Goal: Communication & Community: Answer question/provide support

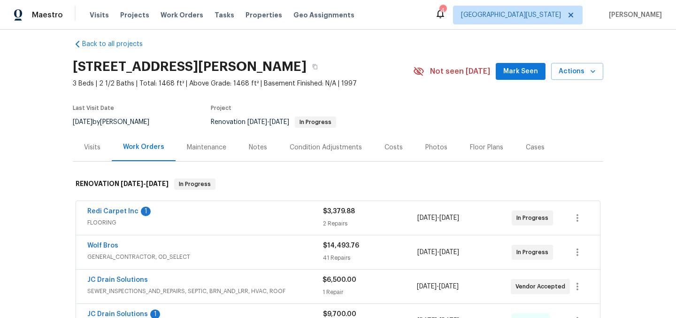
scroll to position [15, 0]
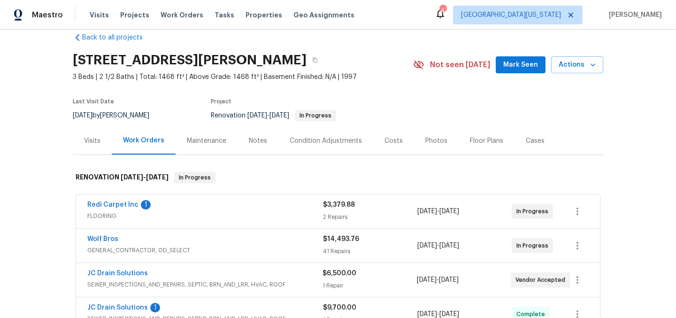
click at [118, 222] on div "Redi Carpet Inc 1 FLOORING" at bounding box center [205, 211] width 236 height 23
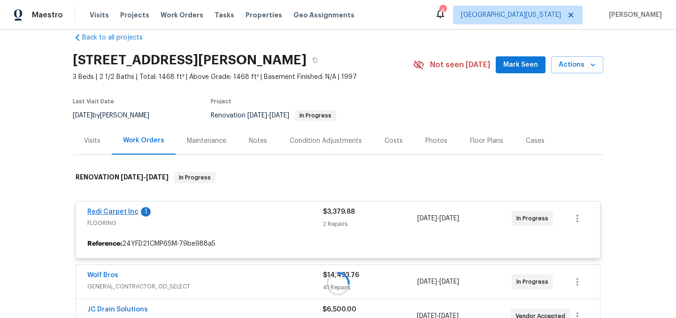
click at [122, 211] on div at bounding box center [338, 284] width 531 height 242
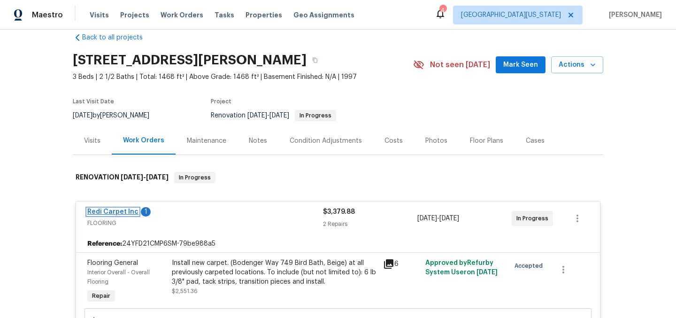
click at [107, 209] on link "Redi Carpet Inc" at bounding box center [112, 212] width 51 height 7
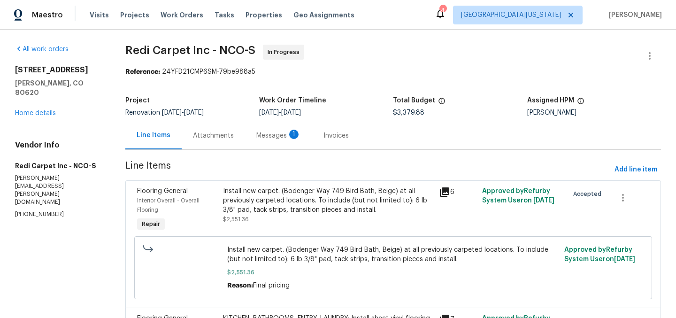
click at [267, 137] on div "Messages 1" at bounding box center [278, 135] width 45 height 9
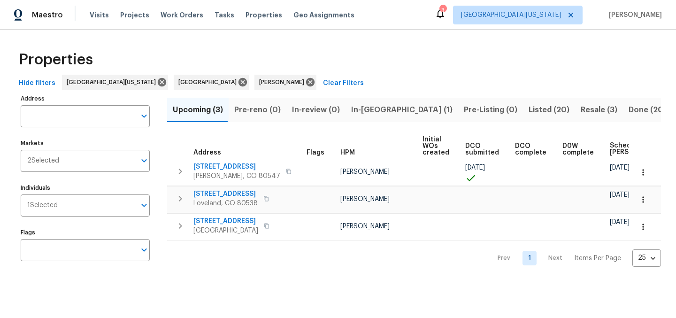
click at [529, 110] on span "Listed (20)" at bounding box center [549, 109] width 41 height 13
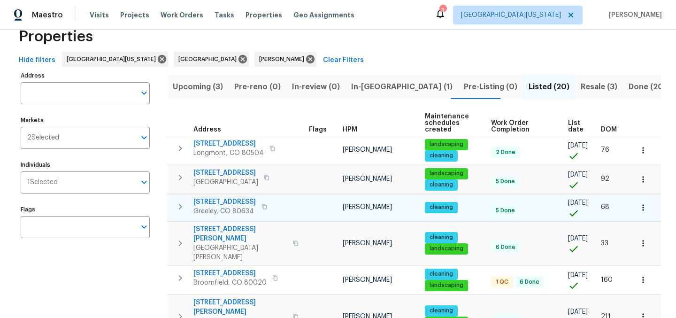
scroll to position [40, 0]
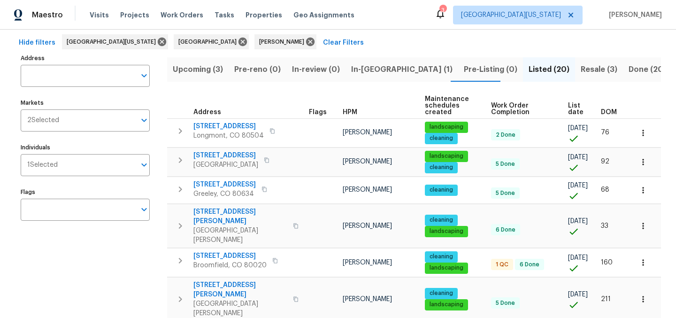
click at [568, 108] on span "List date" at bounding box center [576, 108] width 17 height 13
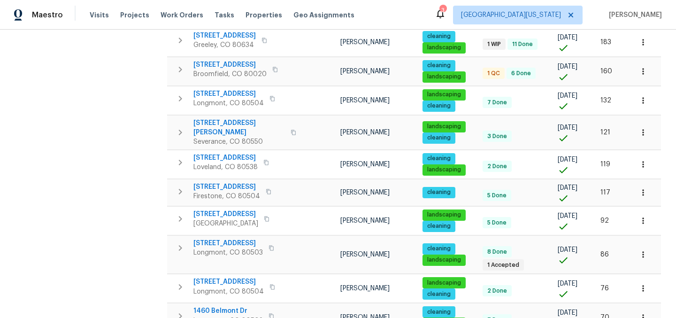
scroll to position [262, 0]
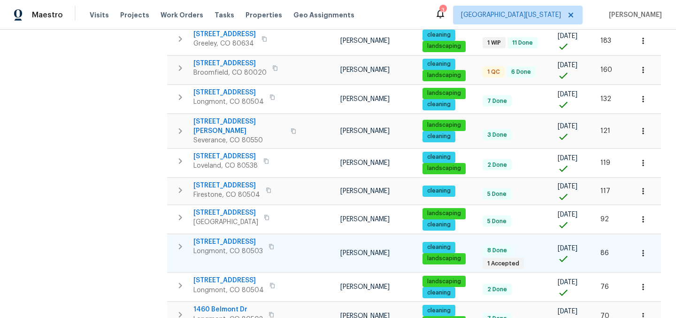
click at [234, 237] on span "12682 Anhawa Ave" at bounding box center [229, 241] width 70 height 9
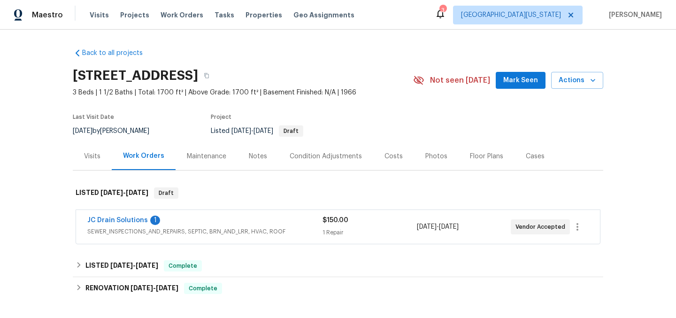
click at [126, 216] on span "JC Drain Solutions" at bounding box center [117, 220] width 61 height 9
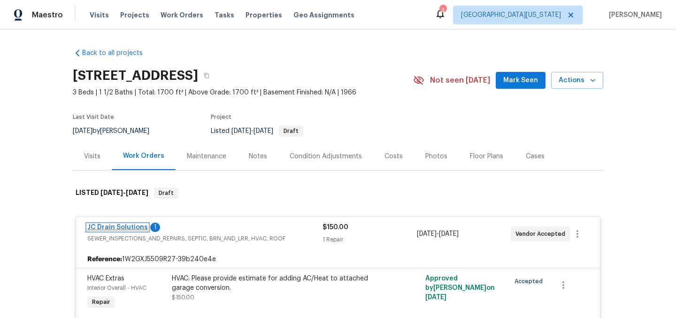
click at [137, 226] on link "JC Drain Solutions" at bounding box center [117, 227] width 61 height 7
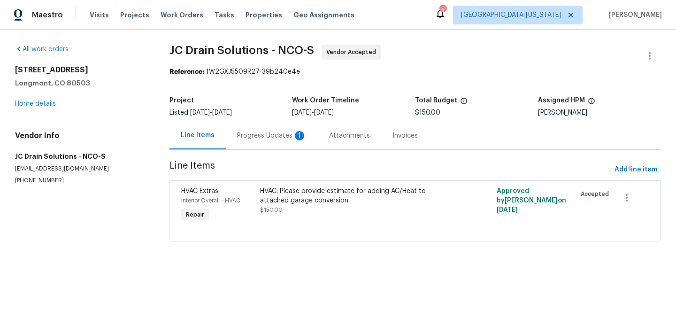
click at [272, 133] on div "Progress Updates 1" at bounding box center [272, 135] width 70 height 9
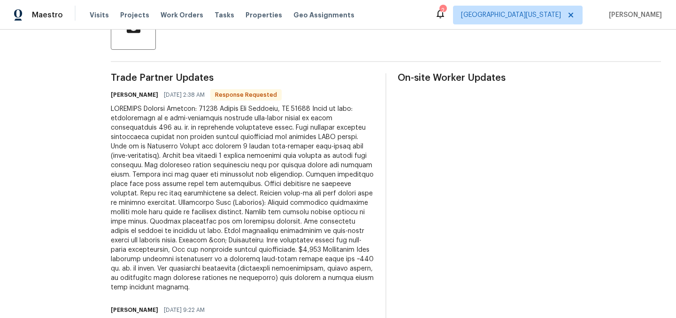
scroll to position [290, 0]
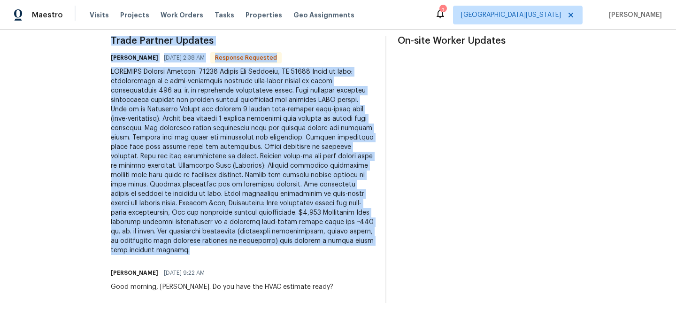
drag, startPoint x: 122, startPoint y: 112, endPoint x: 284, endPoint y: 248, distance: 211.1
click at [284, 248] on div "Trade Partner Updates Juan Cordova 08/20/2025 2:38 AM Response Requested John G…" at bounding box center [242, 169] width 263 height 267
copy div "Trade Partner Updates Juan Cordova 08/20/2025 2:38 AM Response Requested PROPOS…"
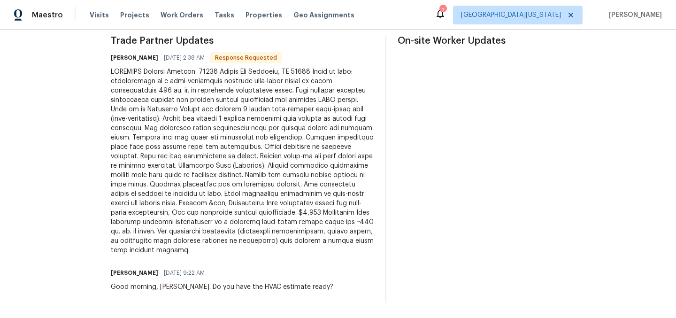
click at [299, 270] on div "John Gonzalez 08/19/2025 9:22 AM" at bounding box center [222, 272] width 223 height 13
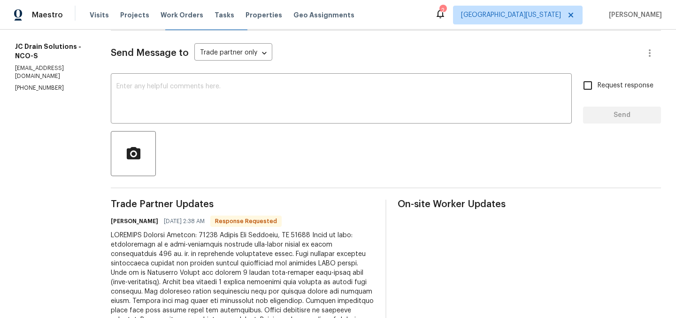
scroll to position [90, 0]
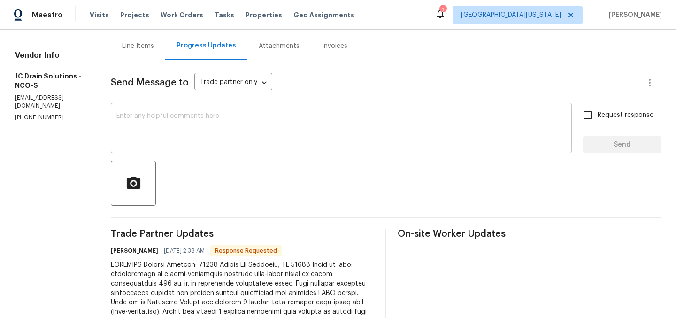
click at [327, 126] on textarea at bounding box center [341, 129] width 450 height 33
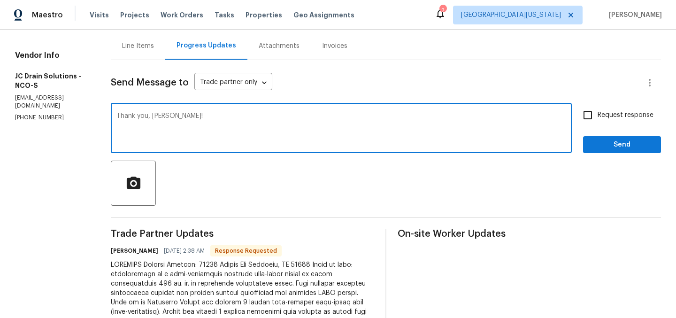
type textarea "Thank you, Vic!"
click at [584, 111] on input "Request response" at bounding box center [588, 115] width 20 height 20
checkbox input "true"
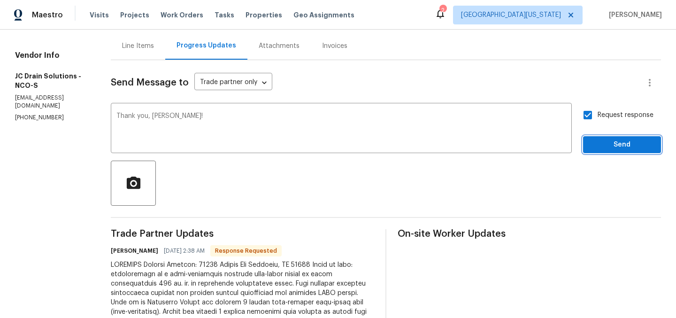
click at [618, 147] on span "Send" at bounding box center [622, 145] width 63 height 12
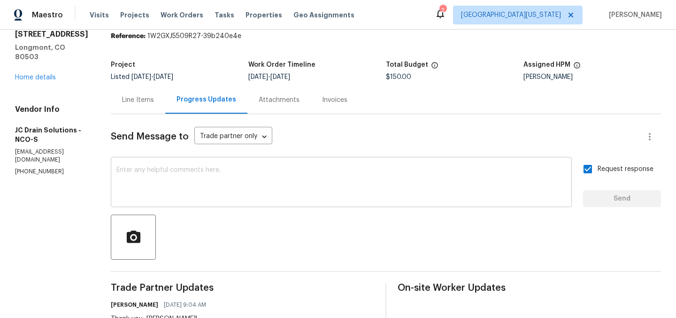
scroll to position [0, 0]
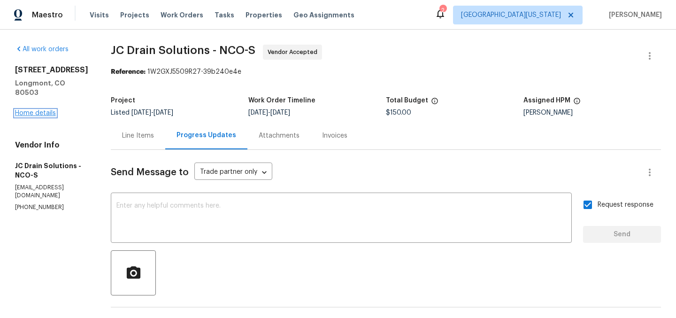
click at [41, 110] on link "Home details" at bounding box center [35, 113] width 41 height 7
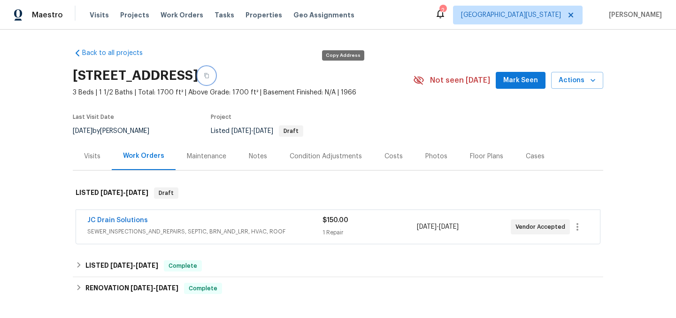
click at [209, 77] on icon "button" at bounding box center [207, 76] width 6 height 6
